Goal: Check status: Check status

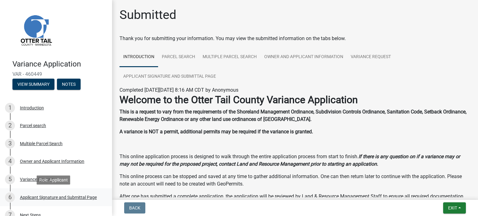
click at [65, 197] on div "Applicant Signature and Submittal Page" at bounding box center [58, 198] width 77 height 4
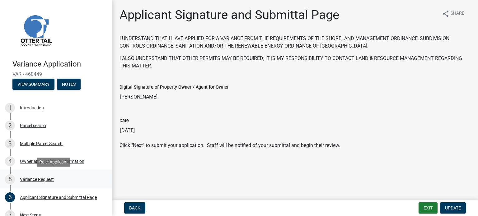
click at [45, 178] on div "Variance Request" at bounding box center [37, 180] width 34 height 4
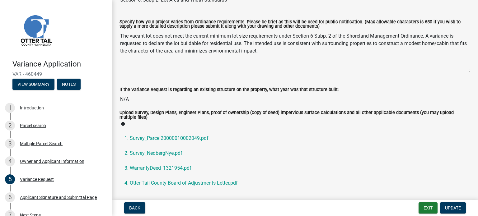
scroll to position [187, 0]
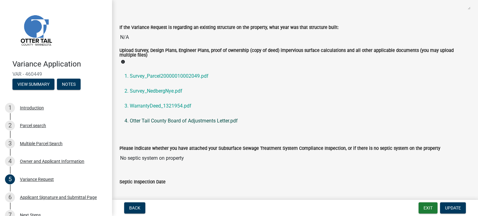
click at [186, 121] on link "4. Otter Tail County Board of Adjustments Letter.pdf" at bounding box center [295, 121] width 351 height 15
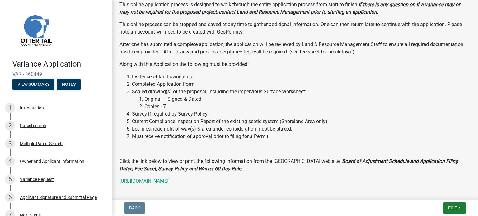
scroll to position [156, 0]
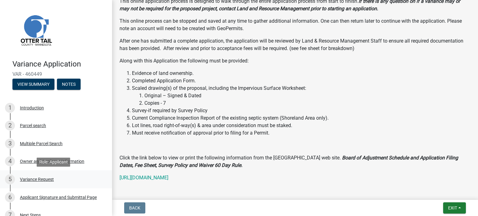
click at [50, 175] on div "5 Variance Request" at bounding box center [53, 180] width 97 height 10
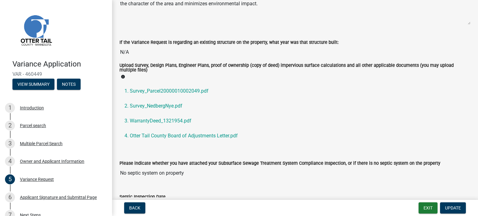
scroll to position [187, 0]
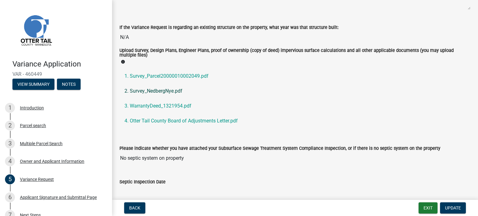
click at [155, 93] on link "2. Survey_NedbergNye.pdf" at bounding box center [295, 91] width 351 height 15
click at [169, 122] on link "4. Otter Tail County Board of Adjustments Letter.pdf" at bounding box center [295, 121] width 351 height 15
